Goal: Task Accomplishment & Management: Use online tool/utility

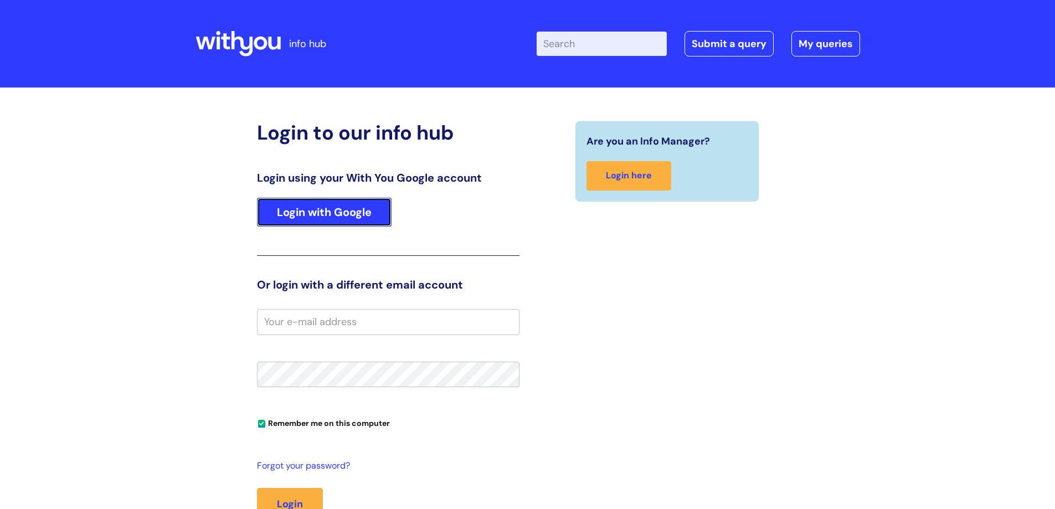
click at [334, 210] on link "Login with Google" at bounding box center [324, 212] width 135 height 29
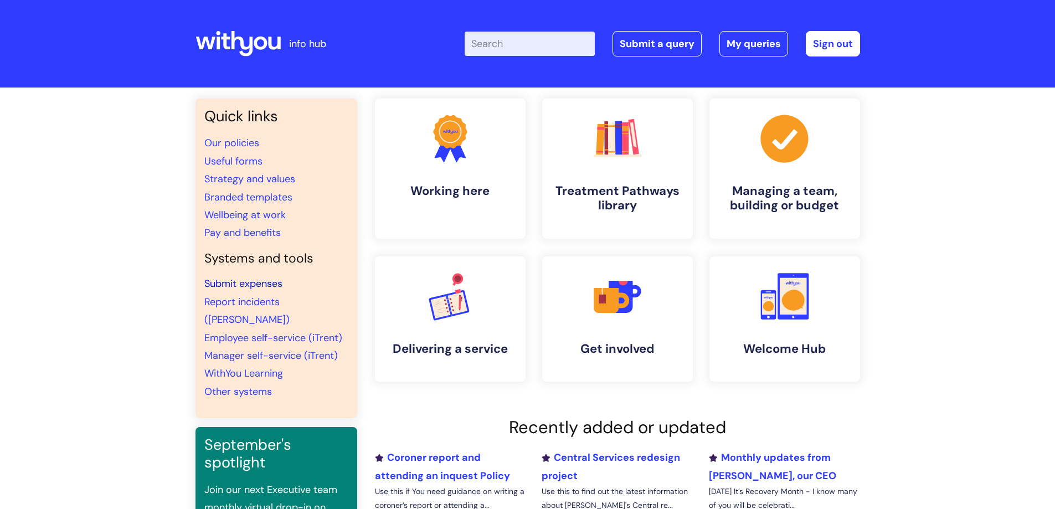
click at [274, 286] on link "Submit expenses" at bounding box center [243, 283] width 78 height 13
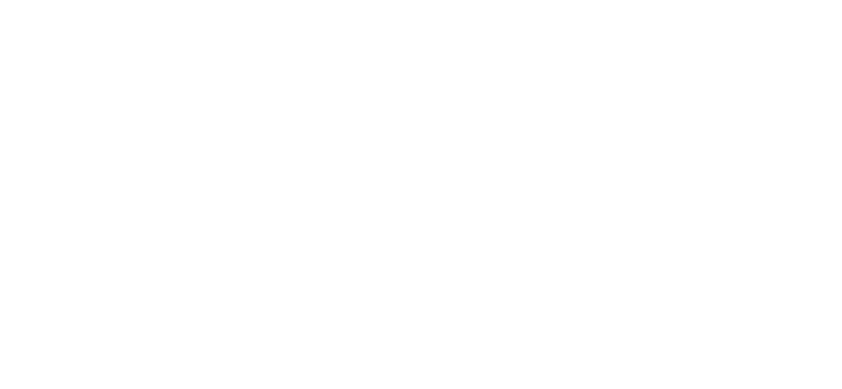
scroll to position [120, 0]
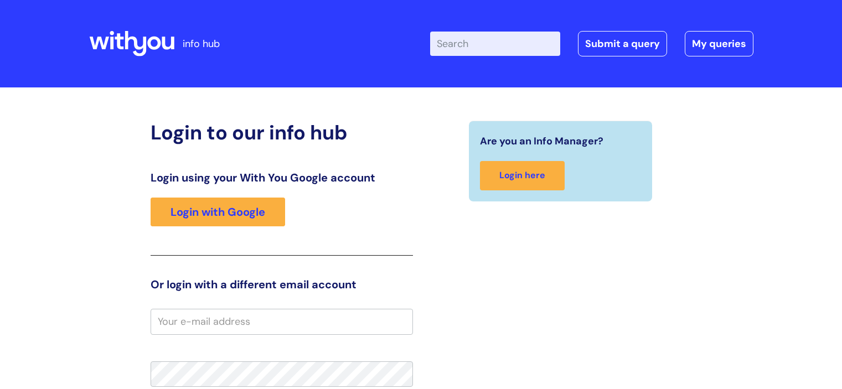
scroll to position [120, 0]
